Goal: Submit feedback/report problem: Provide input to the site owners about the experience or issues

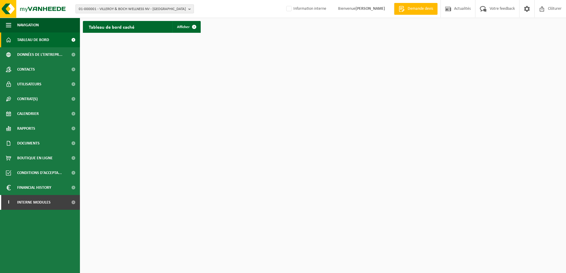
click at [154, 10] on span "01-000001 - VILLEROY & BOCH WELLNESS NV - [GEOGRAPHIC_DATA]" at bounding box center [132, 9] width 107 height 9
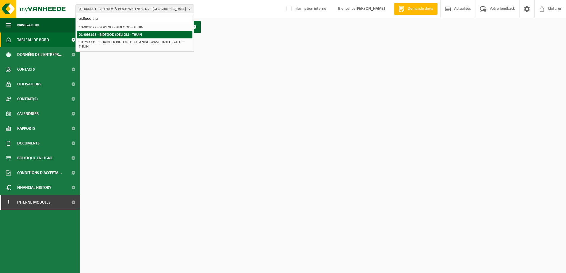
type input "bidfood thu"
click at [146, 33] on li "01-066198 - BIDFOOD (DÉLI XL) - THUIN" at bounding box center [134, 34] width 115 height 7
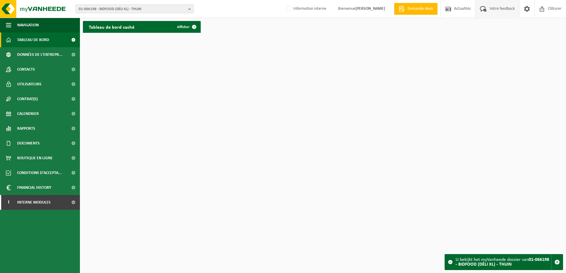
click at [505, 7] on span "Votre feedback" at bounding box center [502, 8] width 28 height 17
